Goal: Task Accomplishment & Management: Use online tool/utility

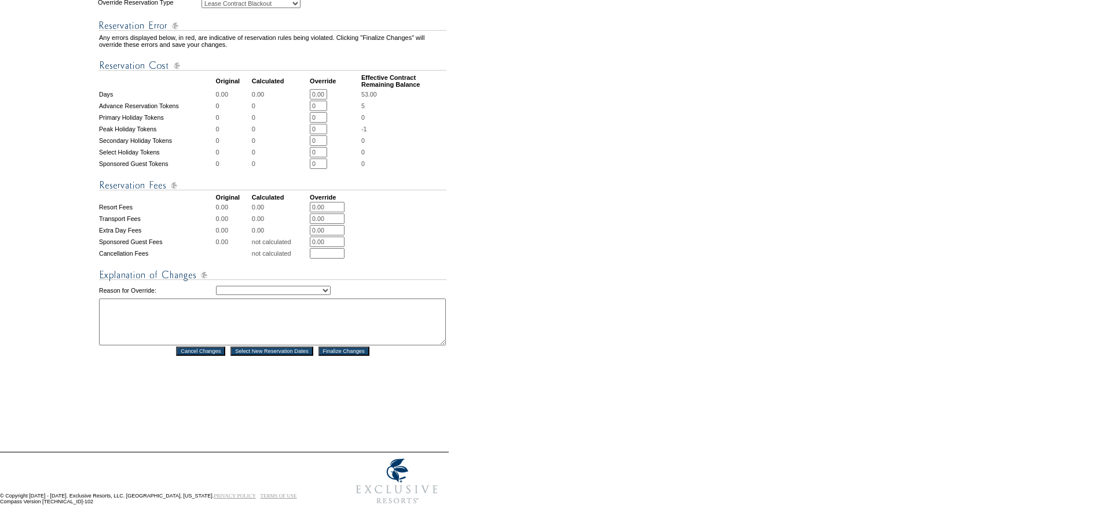
scroll to position [406, 0]
click at [255, 284] on td "Creating Continuous Stay Days Rebooked After Cancellation Editing Occupant Expe…" at bounding box center [331, 291] width 230 height 14
click at [256, 286] on select "Creating Continuous Stay Days Rebooked After Cancellation Editing Occupant Expe…" at bounding box center [273, 290] width 115 height 9
select select "1036"
click at [216, 286] on select "Creating Continuous Stay Days Rebooked After Cancellation Editing Occupant Expe…" at bounding box center [273, 290] width 115 height 9
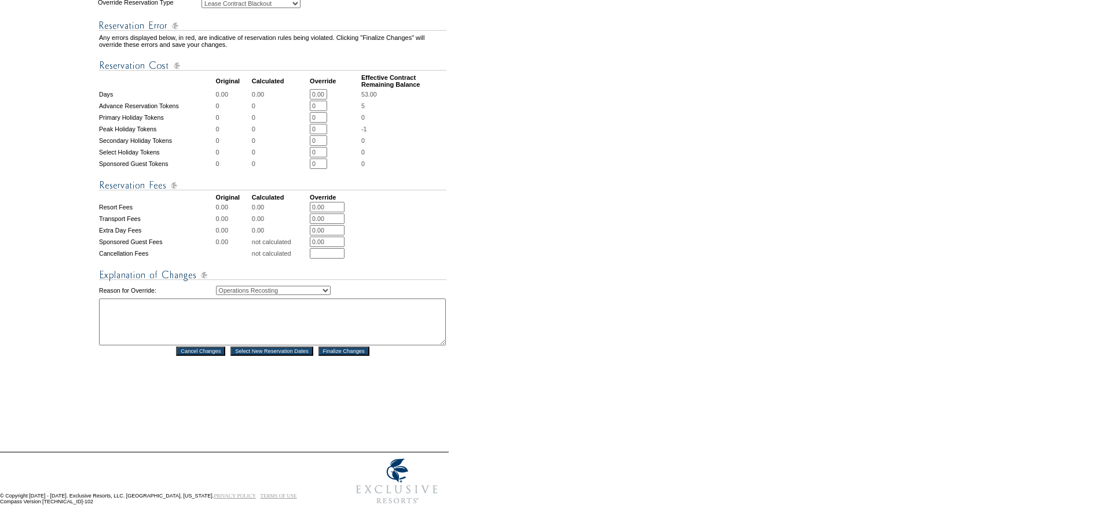
click at [258, 313] on textarea at bounding box center [272, 322] width 347 height 47
type textarea "J"
type textarea "updating LCB dates per Rosewood for Government buyout - DH"
click at [330, 286] on select "Creating Continuous Stay Days Rebooked After Cancellation Editing Occupant Expe…" at bounding box center [273, 290] width 115 height 9
drag, startPoint x: 340, startPoint y: 284, endPoint x: 349, endPoint y: 282, distance: 8.8
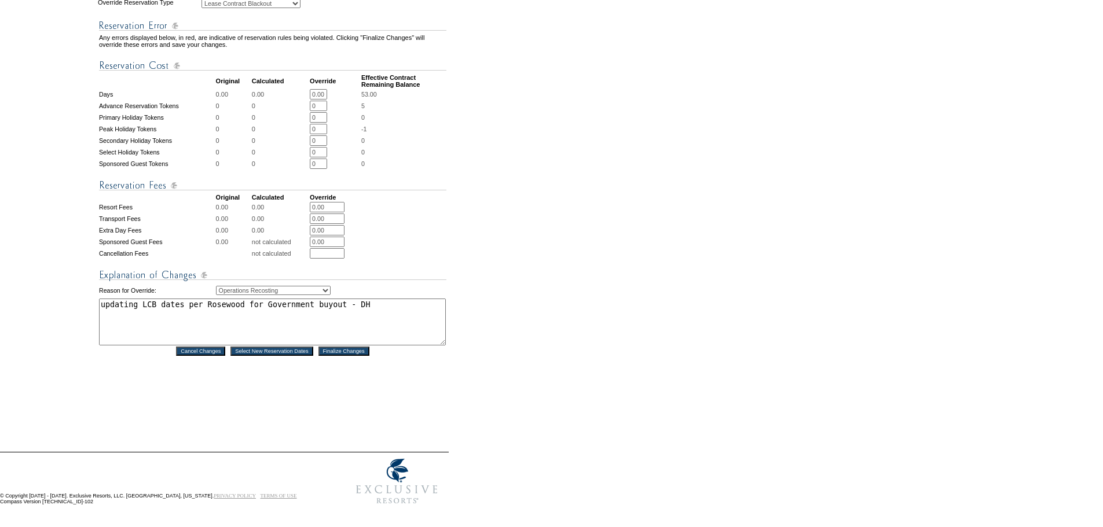
click at [330, 286] on select "Creating Continuous Stay Days Rebooked After Cancellation Editing Occupant Expe…" at bounding box center [273, 290] width 115 height 9
click at [379, 284] on td "Creating Continuous Stay Days Rebooked After Cancellation Editing Occupant Expe…" at bounding box center [331, 291] width 230 height 14
click at [363, 347] on input "Finalize Changes" at bounding box center [343, 351] width 51 height 9
click at [456, 274] on form "Follow Us ::" at bounding box center [549, 70] width 1098 height 879
